Goal: Information Seeking & Learning: Understand process/instructions

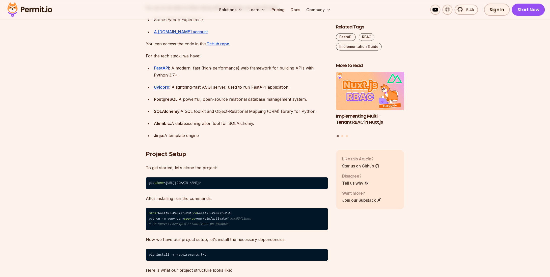
scroll to position [580, 0]
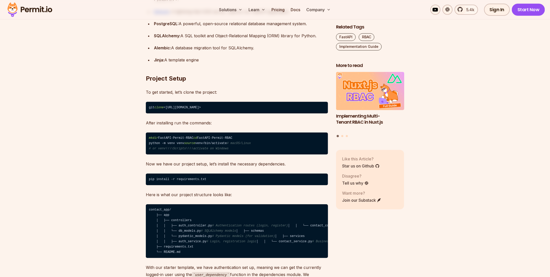
drag, startPoint x: 205, startPoint y: 108, endPoint x: 229, endPoint y: 108, distance: 23.4
click at [224, 108] on code "git clone <[URL][DOMAIN_NAME]>" at bounding box center [237, 108] width 182 height 12
click at [233, 108] on code "git clone <[URL][DOMAIN_NAME]>" at bounding box center [237, 108] width 182 height 12
drag, startPoint x: 227, startPoint y: 107, endPoint x: 246, endPoint y: 107, distance: 18.9
click at [245, 107] on code "git clone <[URL][DOMAIN_NAME]>" at bounding box center [237, 108] width 182 height 12
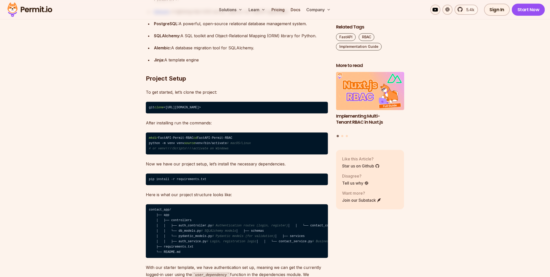
click at [248, 107] on code "git clone <[URL][DOMAIN_NAME]>" at bounding box center [237, 108] width 182 height 12
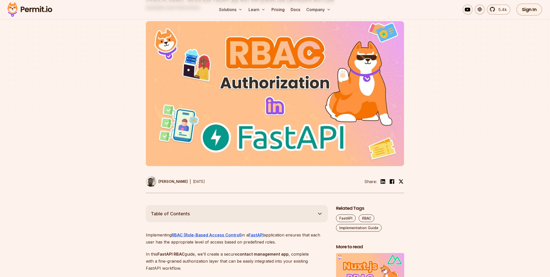
scroll to position [0, 0]
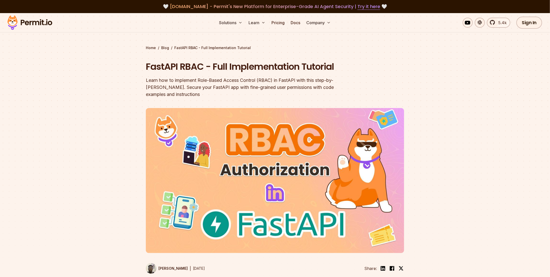
click at [167, 70] on h1 "FastAPI RBAC - Full Implementation Tutorial" at bounding box center [243, 67] width 194 height 13
click at [196, 68] on h1 "FastAPI RBAC - Full Implementation Tutorial" at bounding box center [243, 67] width 194 height 13
click at [213, 67] on h1 "FastAPI RBAC - Full Implementation Tutorial" at bounding box center [243, 67] width 194 height 13
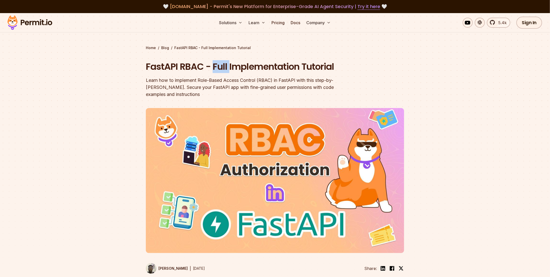
click at [213, 67] on h1 "FastAPI RBAC - Full Implementation Tutorial" at bounding box center [243, 67] width 194 height 13
click at [240, 66] on h1 "FastAPI RBAC - Full Implementation Tutorial" at bounding box center [243, 67] width 194 height 13
click at [314, 65] on h1 "FastAPI RBAC - Full Implementation Tutorial" at bounding box center [243, 67] width 194 height 13
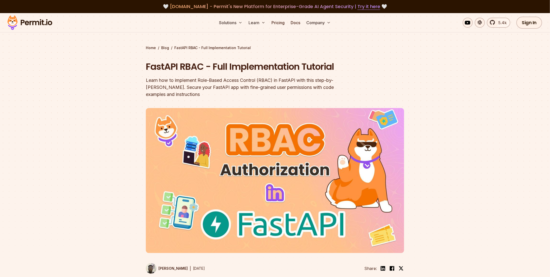
click at [156, 77] on div "Learn how to implement Role-Based Access Control (RBAC) in FastAPI with this st…" at bounding box center [243, 87] width 194 height 21
click at [153, 79] on div "Learn how to implement Role-Based Access Control (RBAC) in FastAPI with this st…" at bounding box center [243, 87] width 194 height 21
click at [168, 78] on div "Learn how to implement Role-Based Access Control (RBAC) in FastAPI with this st…" at bounding box center [243, 87] width 194 height 21
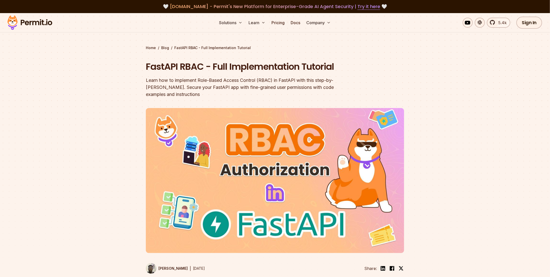
click at [162, 79] on div "Learn how to implement Role-Based Access Control (RBAC) in FastAPI with this st…" at bounding box center [243, 87] width 194 height 21
click at [171, 78] on div "Learn how to implement Role-Based Access Control (RBAC) in FastAPI with this st…" at bounding box center [243, 87] width 194 height 21
click at [183, 79] on div "Learn how to implement Role-Based Access Control (RBAC) in FastAPI with this st…" at bounding box center [243, 87] width 194 height 21
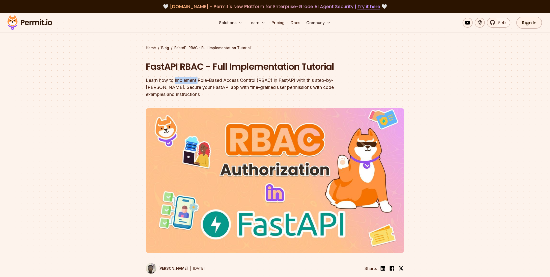
click at [183, 79] on div "Learn how to implement Role-Based Access Control (RBAC) in FastAPI with this st…" at bounding box center [243, 87] width 194 height 21
click at [197, 80] on div "Learn how to implement Role-Based Access Control (RBAC) in FastAPI with this st…" at bounding box center [243, 87] width 194 height 21
click at [210, 80] on div "Learn how to implement Role-Based Access Control (RBAC) in FastAPI with this st…" at bounding box center [243, 87] width 194 height 21
click at [205, 78] on div "Learn how to implement Role-Based Access Control (RBAC) in FastAPI with this st…" at bounding box center [243, 87] width 194 height 21
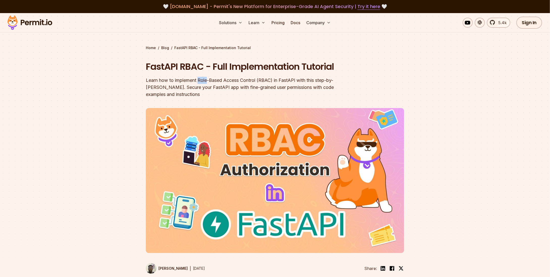
click at [205, 78] on div "Learn how to implement Role-Based Access Control (RBAC) in FastAPI with this st…" at bounding box center [243, 87] width 194 height 21
click at [157, 80] on div "Learn how to implement Role-Based Access Control (RBAC) in FastAPI with this st…" at bounding box center [243, 87] width 194 height 21
click at [156, 80] on div "Learn how to implement Role-Based Access Control (RBAC) in FastAPI with this st…" at bounding box center [243, 87] width 194 height 21
click at [164, 79] on div "Learn how to implement Role-Based Access Control (RBAC) in FastAPI with this st…" at bounding box center [243, 87] width 194 height 21
drag, startPoint x: 164, startPoint y: 79, endPoint x: 171, endPoint y: 79, distance: 7.3
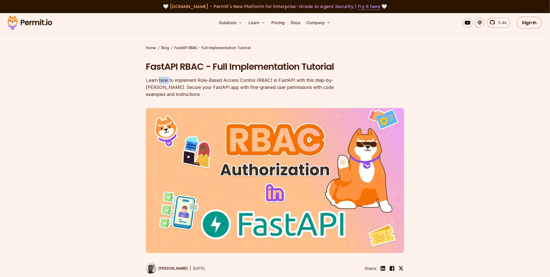
click at [164, 79] on div "Learn how to implement Role-Based Access Control (RBAC) in FastAPI with this st…" at bounding box center [243, 87] width 194 height 21
click at [171, 79] on div "Learn how to implement Role-Based Access Control (RBAC) in FastAPI with this st…" at bounding box center [243, 87] width 194 height 21
click at [182, 79] on div "Learn how to implement Role-Based Access Control (RBAC) in FastAPI with this st…" at bounding box center [243, 87] width 194 height 21
drag, startPoint x: 182, startPoint y: 79, endPoint x: 190, endPoint y: 79, distance: 7.6
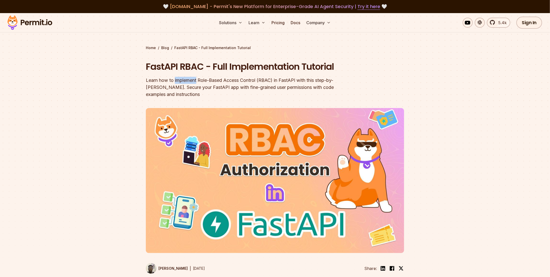
click at [183, 79] on div "Learn how to implement Role-Based Access Control (RBAC) in FastAPI with this st…" at bounding box center [243, 87] width 194 height 21
click at [200, 78] on div "Learn how to implement Role-Based Access Control (RBAC) in FastAPI with this st…" at bounding box center [243, 87] width 194 height 21
click at [215, 78] on div "Learn how to implement Role-Based Access Control (RBAC) in FastAPI with this st…" at bounding box center [243, 87] width 194 height 21
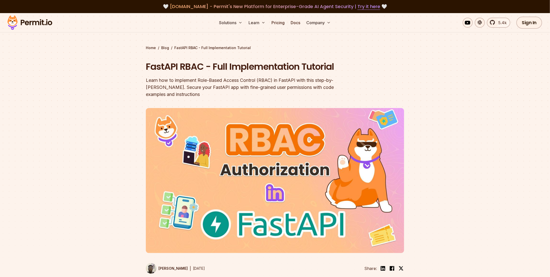
click at [232, 79] on div "Learn how to implement Role-Based Access Control (RBAC) in FastAPI with this st…" at bounding box center [243, 87] width 194 height 21
drag, startPoint x: 232, startPoint y: 79, endPoint x: 262, endPoint y: 79, distance: 29.2
click at [233, 79] on div "Learn how to implement Role-Based Access Control (RBAC) in FastAPI with this st…" at bounding box center [243, 87] width 194 height 21
click at [262, 79] on div "Learn how to implement Role-Based Access Control (RBAC) in FastAPI with this st…" at bounding box center [243, 87] width 194 height 21
click at [263, 79] on div "Learn how to implement Role-Based Access Control (RBAC) in FastAPI with this st…" at bounding box center [243, 87] width 194 height 21
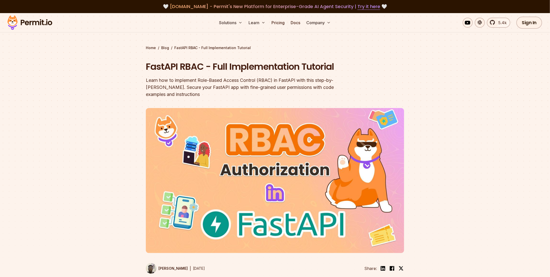
drag, startPoint x: 290, startPoint y: 79, endPoint x: 296, endPoint y: 79, distance: 6.8
click at [290, 79] on div "Learn how to implement Role-Based Access Control (RBAC) in FastAPI with this st…" at bounding box center [243, 87] width 194 height 21
click at [296, 79] on div "Learn how to implement Role-Based Access Control (RBAC) in FastAPI with this st…" at bounding box center [243, 87] width 194 height 21
drag, startPoint x: 173, startPoint y: 85, endPoint x: 281, endPoint y: 87, distance: 107.4
click at [272, 87] on div "Learn how to implement Role-Based Access Control (RBAC) in FastAPI with this st…" at bounding box center [243, 87] width 194 height 21
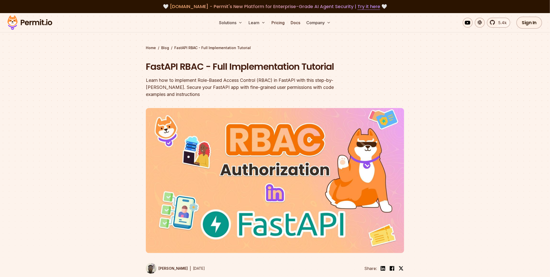
click at [281, 87] on div "Learn how to implement Role-Based Access Control (RBAC) in FastAPI with this st…" at bounding box center [243, 87] width 194 height 21
drag, startPoint x: 301, startPoint y: 88, endPoint x: 246, endPoint y: 93, distance: 55.2
click at [302, 88] on div "Learn how to implement Role-Based Access Control (RBAC) in FastAPI with this st…" at bounding box center [243, 87] width 194 height 21
click at [181, 91] on div "Learn how to implement Role-Based Access Control (RBAC) in FastAPI with this st…" at bounding box center [243, 87] width 194 height 21
drag, startPoint x: 164, startPoint y: 94, endPoint x: 206, endPoint y: 100, distance: 42.6
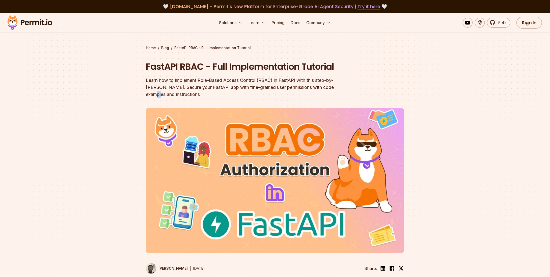
click at [170, 94] on div "Learn how to implement Role-Based Access Control (RBAC) in FastAPI with this st…" at bounding box center [243, 87] width 194 height 21
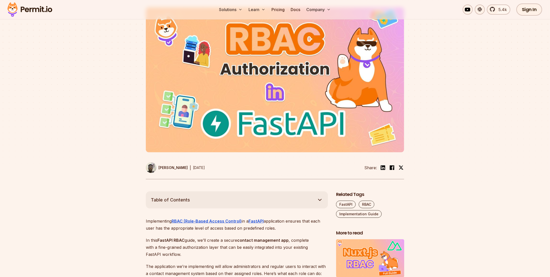
click at [256, 116] on img at bounding box center [275, 79] width 258 height 145
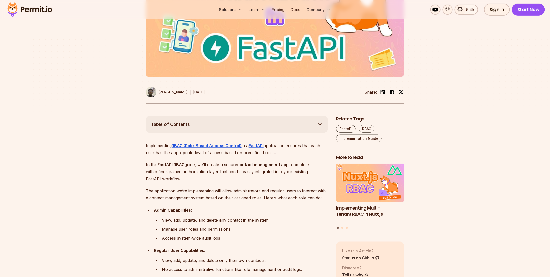
scroll to position [202, 0]
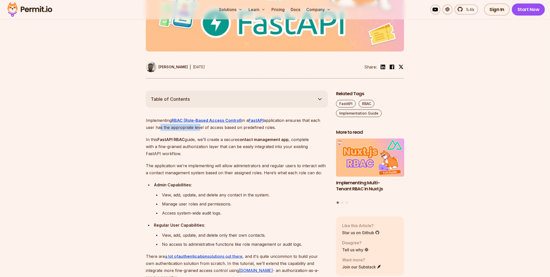
drag, startPoint x: 158, startPoint y: 127, endPoint x: 207, endPoint y: 128, distance: 48.7
click at [199, 127] on p "Implementing RBAC (Role-Based Access Control) in a FastAPI application ensures …" at bounding box center [237, 124] width 182 height 14
drag, startPoint x: 207, startPoint y: 128, endPoint x: 197, endPoint y: 136, distance: 12.2
click at [206, 129] on p "Implementing RBAC (Role-Based Access Control) in a FastAPI application ensures …" at bounding box center [237, 124] width 182 height 14
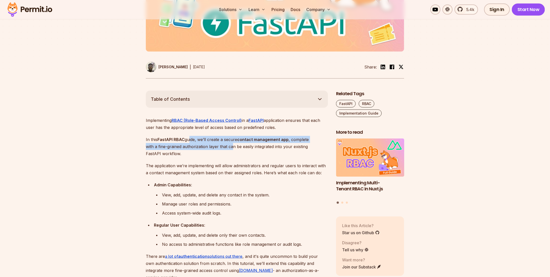
drag, startPoint x: 205, startPoint y: 139, endPoint x: 232, endPoint y: 148, distance: 28.5
click at [232, 147] on p "In this FastAPI RBAC guide, we’ll create a secure contact management app , comp…" at bounding box center [237, 146] width 182 height 21
drag, startPoint x: 226, startPoint y: 152, endPoint x: 219, endPoint y: 155, distance: 7.7
click at [226, 153] on p "In this FastAPI RBAC guide, we’ll create a secure contact management app , comp…" at bounding box center [237, 146] width 182 height 21
drag, startPoint x: 189, startPoint y: 153, endPoint x: 185, endPoint y: 153, distance: 4.0
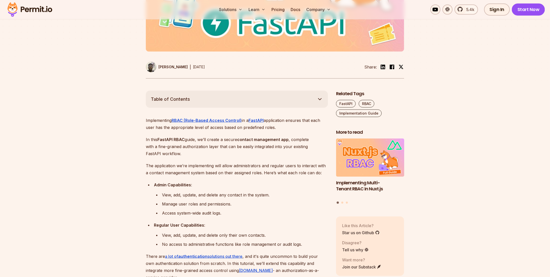
click at [188, 153] on p "In this FastAPI RBAC guide, we’ll create a secure contact management app , comp…" at bounding box center [237, 146] width 182 height 21
drag, startPoint x: 176, startPoint y: 153, endPoint x: 158, endPoint y: 147, distance: 19.0
click at [158, 147] on p "In this FastAPI RBAC guide, we’ll create a secure contact management app , comp…" at bounding box center [237, 146] width 182 height 21
drag, startPoint x: 161, startPoint y: 147, endPoint x: 183, endPoint y: 161, distance: 26.1
click at [162, 147] on p "In this FastAPI RBAC guide, we’ll create a secure contact management app , comp…" at bounding box center [237, 146] width 182 height 21
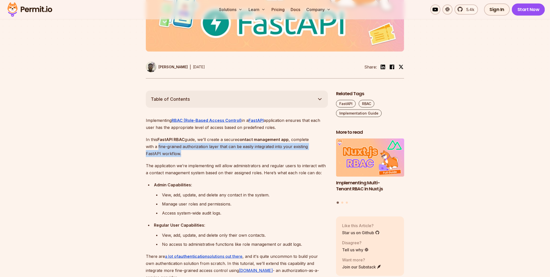
scroll to position [252, 0]
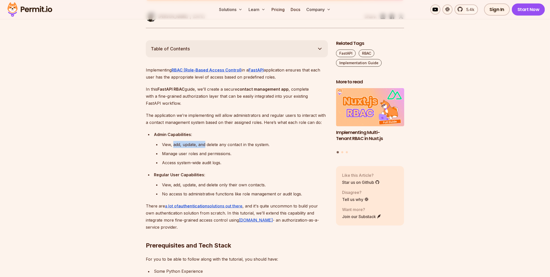
drag, startPoint x: 174, startPoint y: 143, endPoint x: 204, endPoint y: 144, distance: 30.3
click at [204, 144] on div "View, add, update, and delete any contact in the system." at bounding box center [245, 144] width 166 height 7
drag, startPoint x: 201, startPoint y: 153, endPoint x: 182, endPoint y: 157, distance: 19.4
click at [200, 153] on div "Manage user roles and permissions." at bounding box center [245, 153] width 166 height 7
drag, startPoint x: 182, startPoint y: 157, endPoint x: 193, endPoint y: 160, distance: 11.6
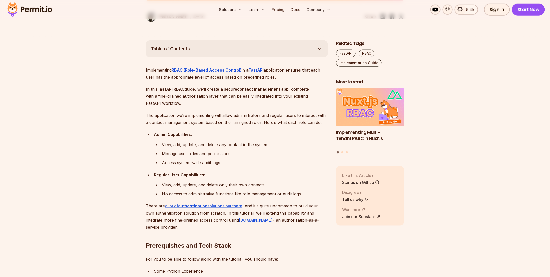
click at [183, 157] on div "Manage user roles and permissions." at bounding box center [245, 153] width 166 height 7
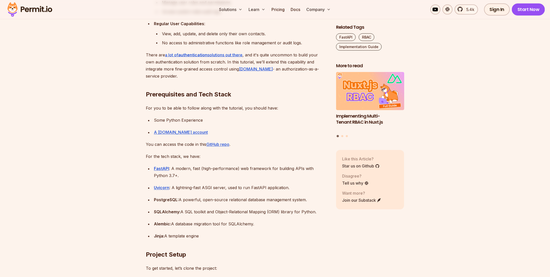
scroll to position [454, 0]
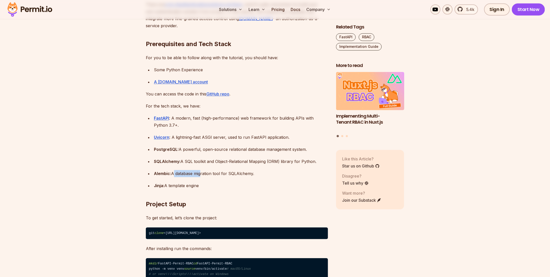
drag, startPoint x: 172, startPoint y: 172, endPoint x: 212, endPoint y: 173, distance: 40.6
click at [203, 173] on div "Alembic: A database migration tool for SQLAlchemy." at bounding box center [241, 173] width 174 height 7
click at [213, 173] on div "Alembic: A database migration tool for SQLAlchemy." at bounding box center [241, 173] width 174 height 7
drag, startPoint x: 249, startPoint y: 173, endPoint x: 253, endPoint y: 173, distance: 3.3
click at [250, 173] on div "Alembic: A database migration tool for SQLAlchemy." at bounding box center [241, 173] width 174 height 7
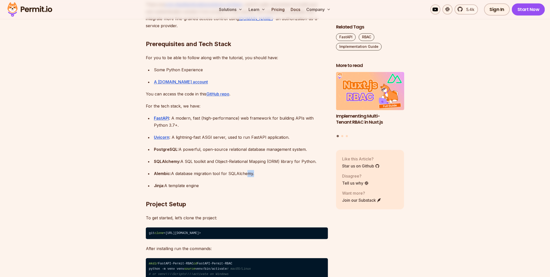
drag, startPoint x: 251, startPoint y: 174, endPoint x: 218, endPoint y: 174, distance: 33.0
click at [243, 174] on div "Alembic: A database migration tool for SQLAlchemy." at bounding box center [241, 173] width 174 height 7
drag, startPoint x: 218, startPoint y: 174, endPoint x: 207, endPoint y: 175, distance: 11.1
click at [216, 174] on div "Alembic: A database migration tool for SQLAlchemy." at bounding box center [241, 173] width 174 height 7
click at [198, 175] on div "Alembic: A database migration tool for SQLAlchemy." at bounding box center [241, 173] width 174 height 7
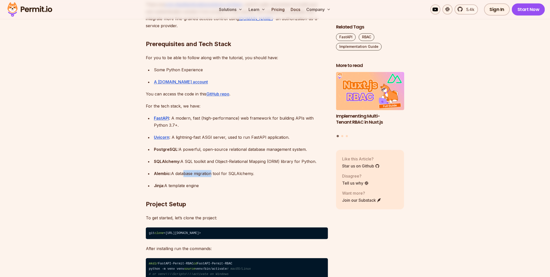
drag, startPoint x: 182, startPoint y: 174, endPoint x: 225, endPoint y: 172, distance: 43.7
click at [212, 173] on div "Alembic: A database migration tool for SQLAlchemy." at bounding box center [241, 173] width 174 height 7
click at [229, 172] on div "Alembic: A database migration tool for SQLAlchemy." at bounding box center [241, 173] width 174 height 7
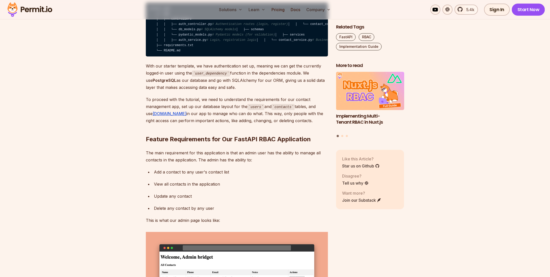
scroll to position [882, 0]
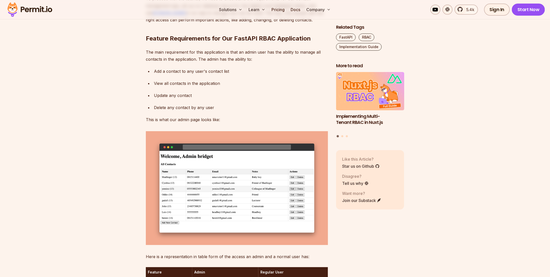
drag, startPoint x: 97, startPoint y: 94, endPoint x: 99, endPoint y: 92, distance: 3.0
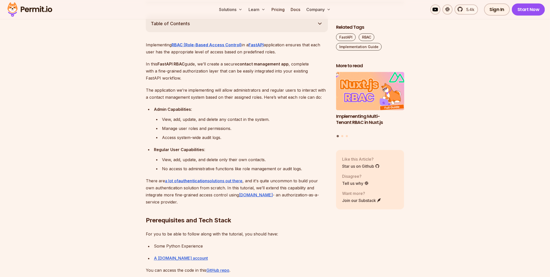
scroll to position [303, 0]
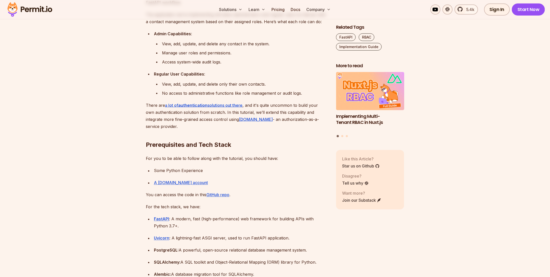
scroll to position [378, 0]
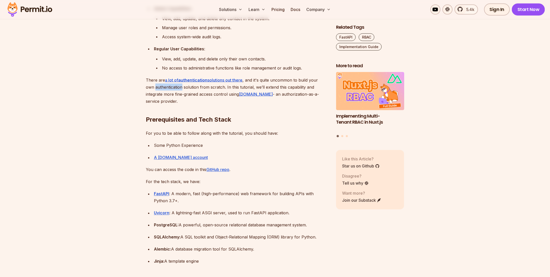
drag, startPoint x: 184, startPoint y: 89, endPoint x: 199, endPoint y: 88, distance: 15.6
click at [194, 89] on p "There are a lot of authentication solutions out there , and it's quite uncommon…" at bounding box center [237, 91] width 182 height 28
click at [202, 88] on p "There are a lot of authentication solutions out there , and it's quite uncommon…" at bounding box center [237, 91] width 182 height 28
drag, startPoint x: 201, startPoint y: 88, endPoint x: 226, endPoint y: 87, distance: 24.7
click at [220, 87] on p "There are a lot of authentication solutions out there , and it's quite uncommon…" at bounding box center [237, 91] width 182 height 28
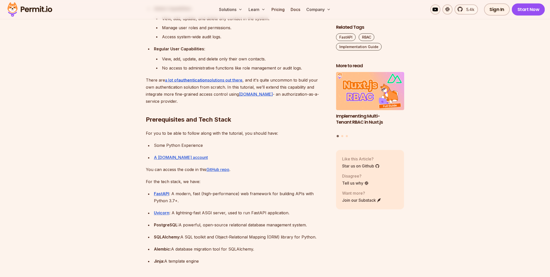
drag, startPoint x: 226, startPoint y: 87, endPoint x: 231, endPoint y: 89, distance: 5.7
click at [226, 87] on p "There are a lot of authentication solutions out there , and it's quite uncommon…" at bounding box center [237, 91] width 182 height 28
drag, startPoint x: 236, startPoint y: 88, endPoint x: 254, endPoint y: 87, distance: 17.9
click at [246, 87] on p "There are a lot of authentication solutions out there , and it's quite uncommon…" at bounding box center [237, 91] width 182 height 28
drag, startPoint x: 254, startPoint y: 87, endPoint x: 269, endPoint y: 88, distance: 15.2
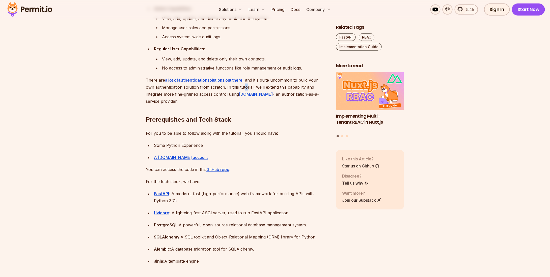
click at [258, 87] on p "There are a lot of authentication solutions out there , and it's quite uncommon…" at bounding box center [237, 91] width 182 height 28
drag, startPoint x: 269, startPoint y: 88, endPoint x: 278, endPoint y: 87, distance: 8.5
click at [271, 88] on p "There are a lot of authentication solutions out there , and it's quite uncommon…" at bounding box center [237, 91] width 182 height 28
drag, startPoint x: 278, startPoint y: 87, endPoint x: 213, endPoint y: 91, distance: 65.2
click at [278, 87] on p "There are a lot of authentication solutions out there , and it's quite uncommon…" at bounding box center [237, 91] width 182 height 28
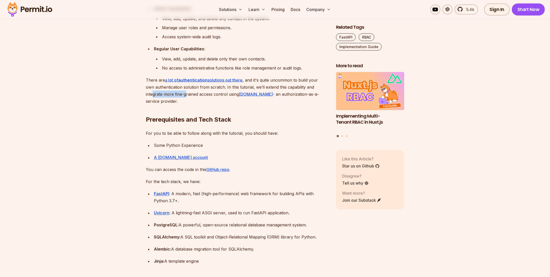
drag, startPoint x: 162, startPoint y: 93, endPoint x: 201, endPoint y: 94, distance: 39.3
click at [195, 93] on p "There are a lot of authentication solutions out there , and it's quite uncommon…" at bounding box center [237, 91] width 182 height 28
click at [202, 94] on p "There are a lot of authentication solutions out there , and it's quite uncommon…" at bounding box center [237, 91] width 182 height 28
drag, startPoint x: 211, startPoint y: 95, endPoint x: 263, endPoint y: 96, distance: 51.5
click at [237, 96] on p "There are a lot of authentication solutions out there , and it's quite uncommon…" at bounding box center [237, 91] width 182 height 28
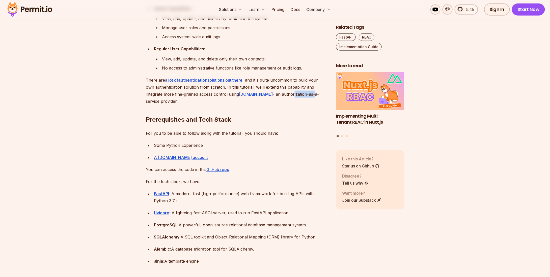
drag, startPoint x: 286, startPoint y: 92, endPoint x: 311, endPoint y: 95, distance: 24.6
click at [307, 94] on p "There are a lot of authentication solutions out there , and it's quite uncommon…" at bounding box center [237, 91] width 182 height 28
drag, startPoint x: 311, startPoint y: 95, endPoint x: 304, endPoint y: 100, distance: 8.9
click at [311, 95] on p "There are a lot of authentication solutions out there , and it's quite uncommon…" at bounding box center [237, 91] width 182 height 28
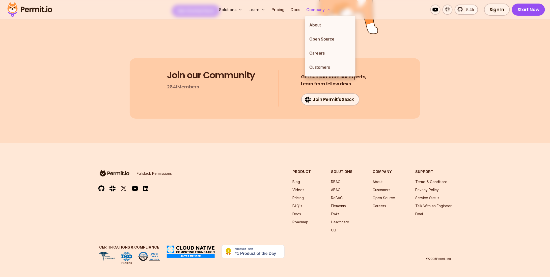
scroll to position [3832, 0]
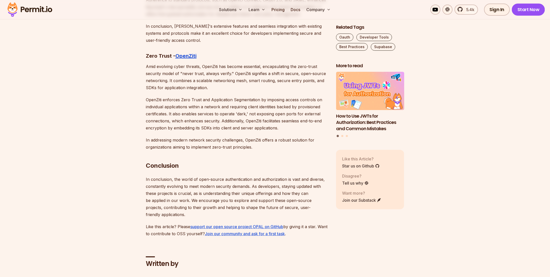
scroll to position [2798, 0]
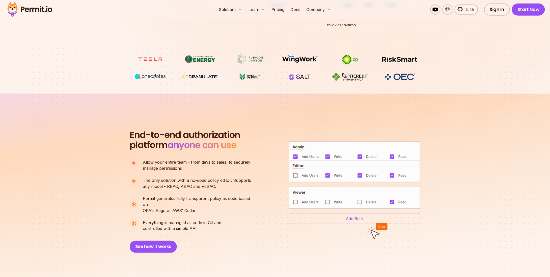
scroll to position [353, 0]
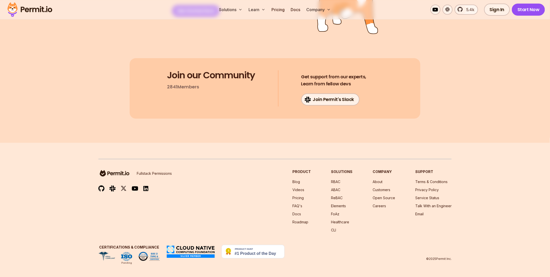
scroll to position [3769, 0]
